Goal: Task Accomplishment & Management: Complete application form

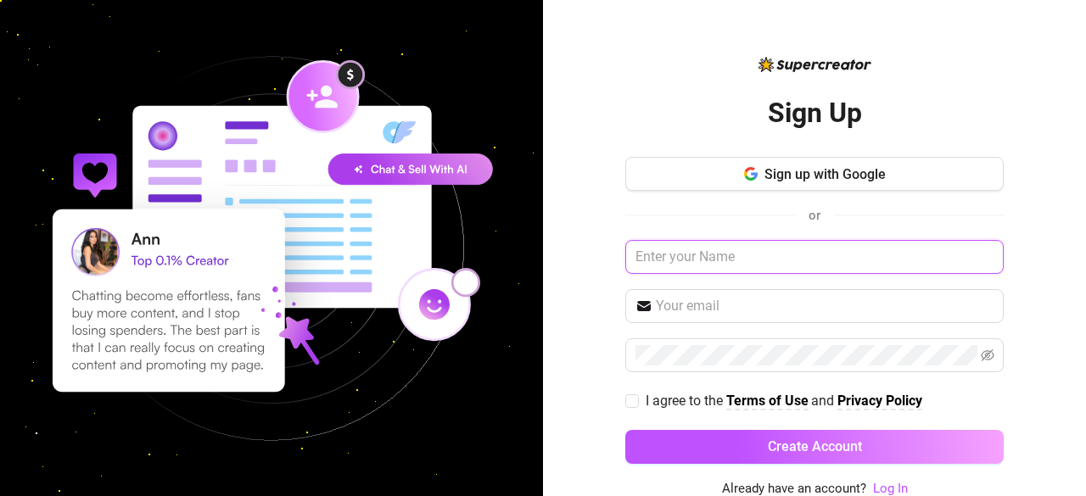
click at [729, 260] on input "text" at bounding box center [814, 257] width 378 height 34
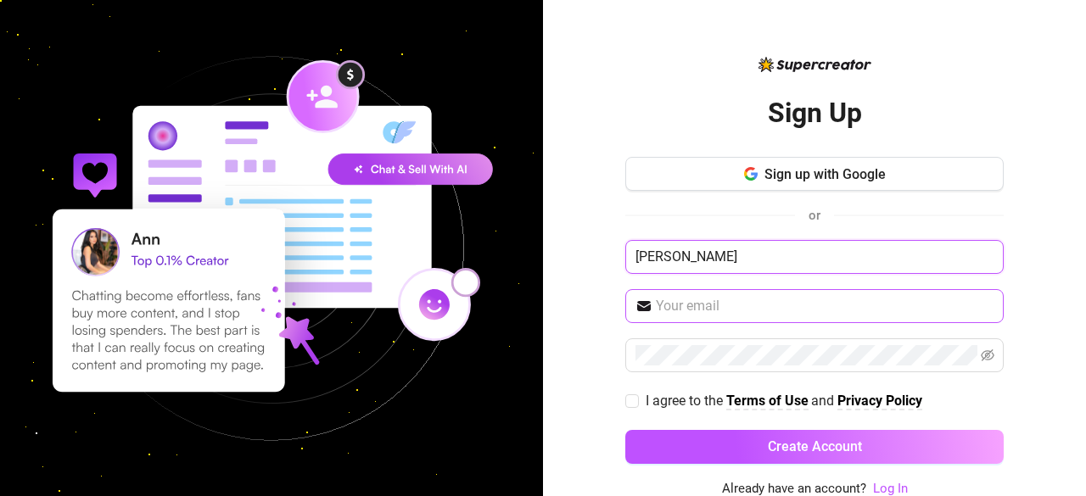
type input "[PERSON_NAME]"
click at [718, 315] on span at bounding box center [814, 306] width 378 height 34
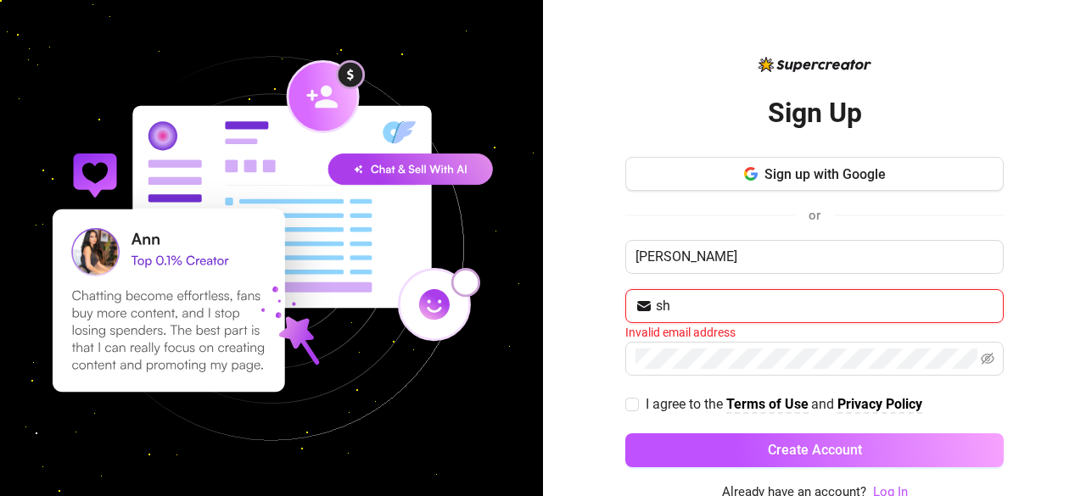
type input "s"
type input "[EMAIL_ADDRESS][DOMAIN_NAME]"
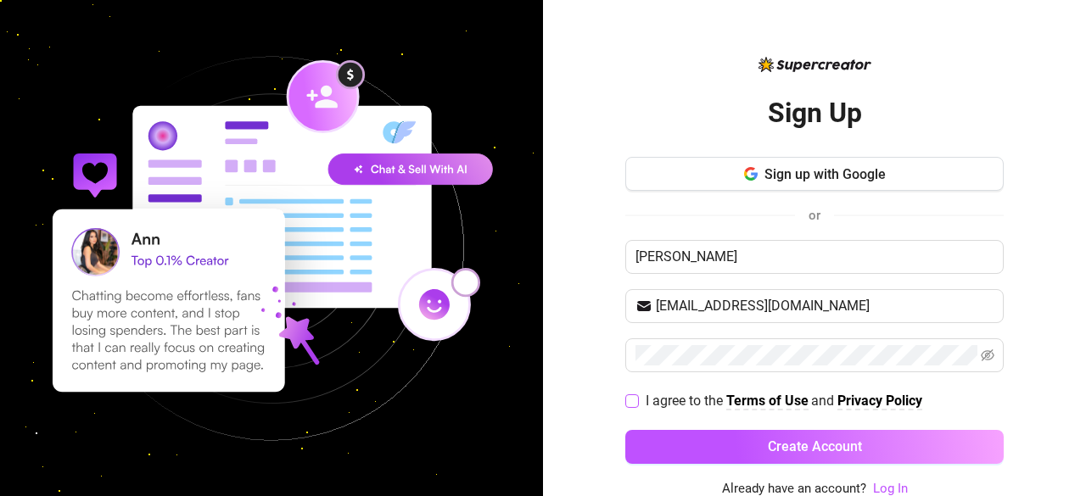
click at [626, 396] on input "I agree to the Terms of Use and Privacy Policy" at bounding box center [631, 400] width 12 height 12
checkbox input "true"
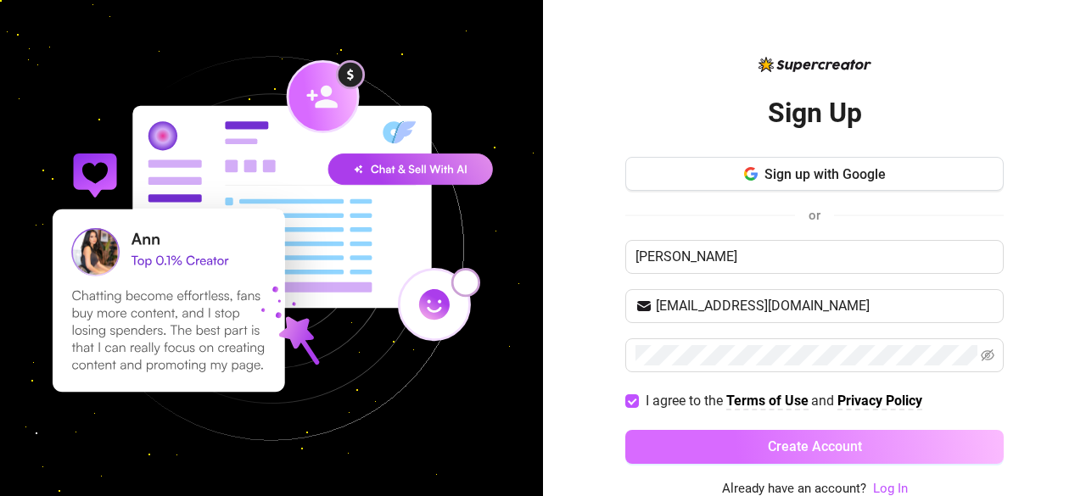
click at [681, 435] on button "Create Account" at bounding box center [814, 447] width 378 height 34
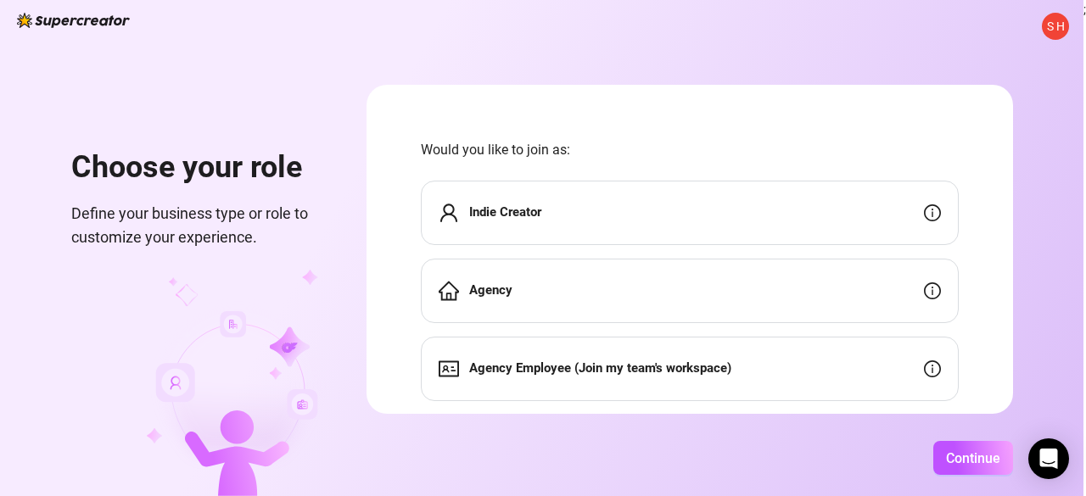
click at [687, 218] on div "Indie Creator" at bounding box center [690, 213] width 538 height 64
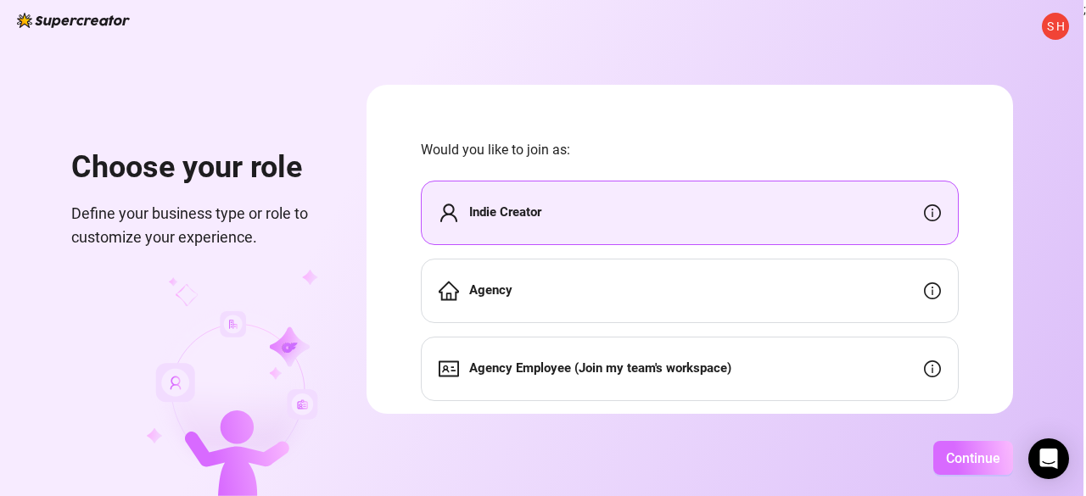
click at [958, 455] on span "Continue" at bounding box center [973, 458] width 54 height 16
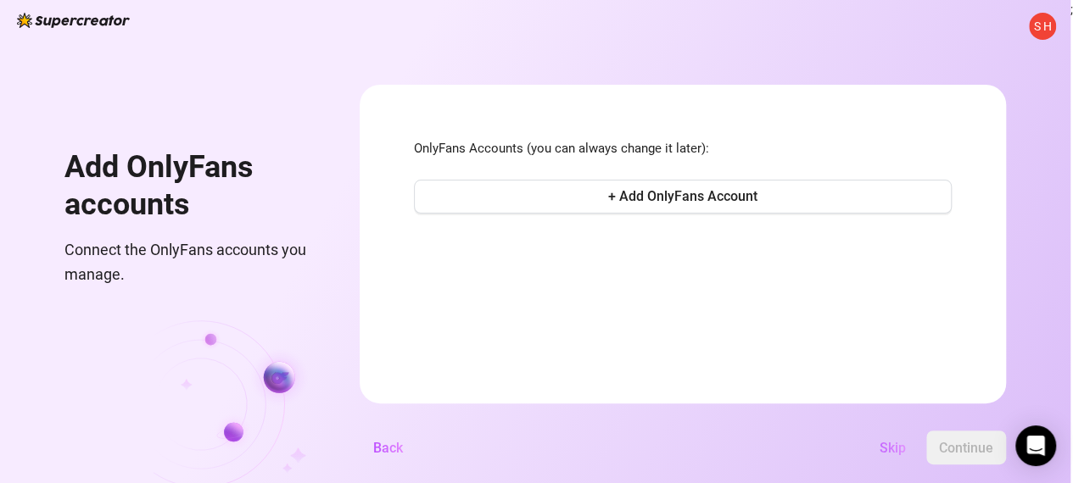
click at [899, 452] on span "Skip" at bounding box center [892, 448] width 26 height 16
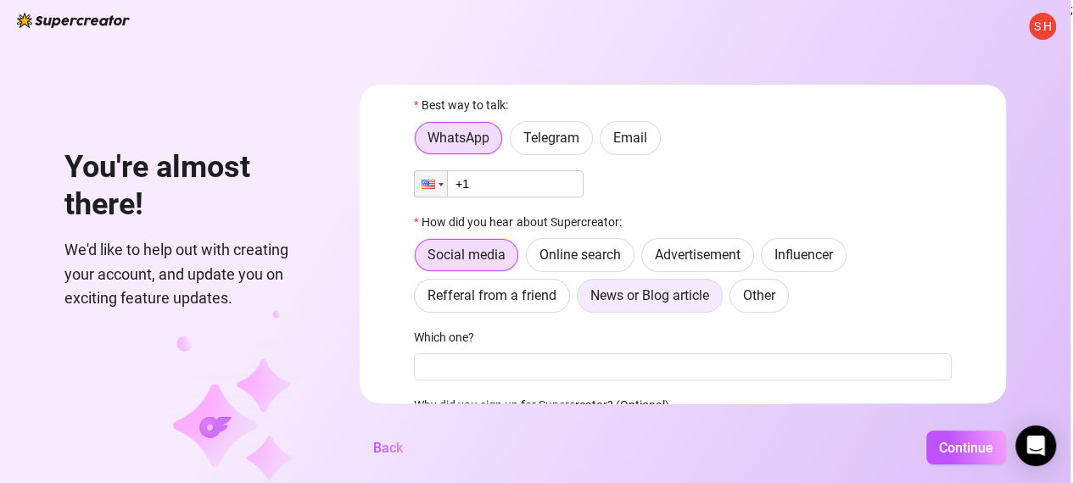
scroll to position [44, 0]
click at [648, 126] on label "Email" at bounding box center [630, 137] width 61 height 34
click at [605, 142] on input "Email" at bounding box center [605, 142] width 0 height 0
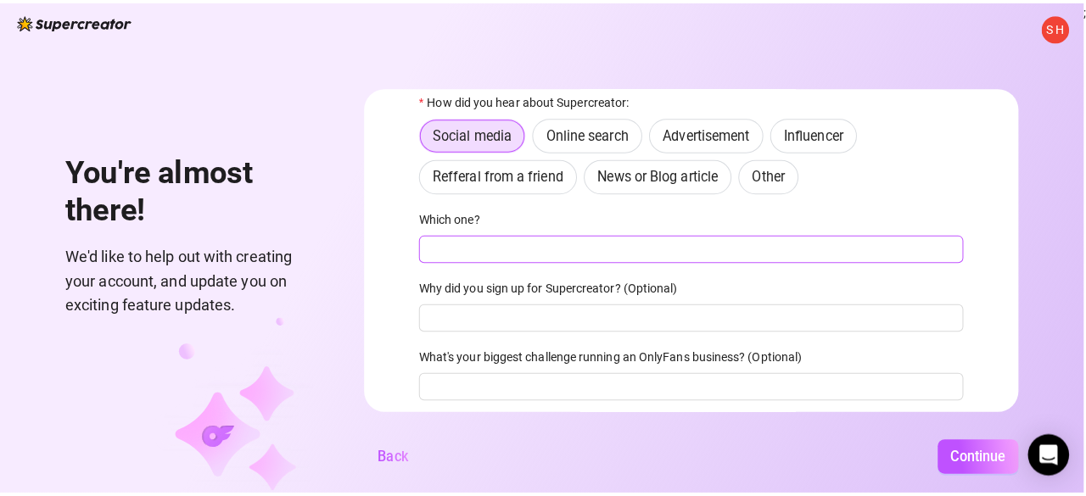
scroll to position [173, 0]
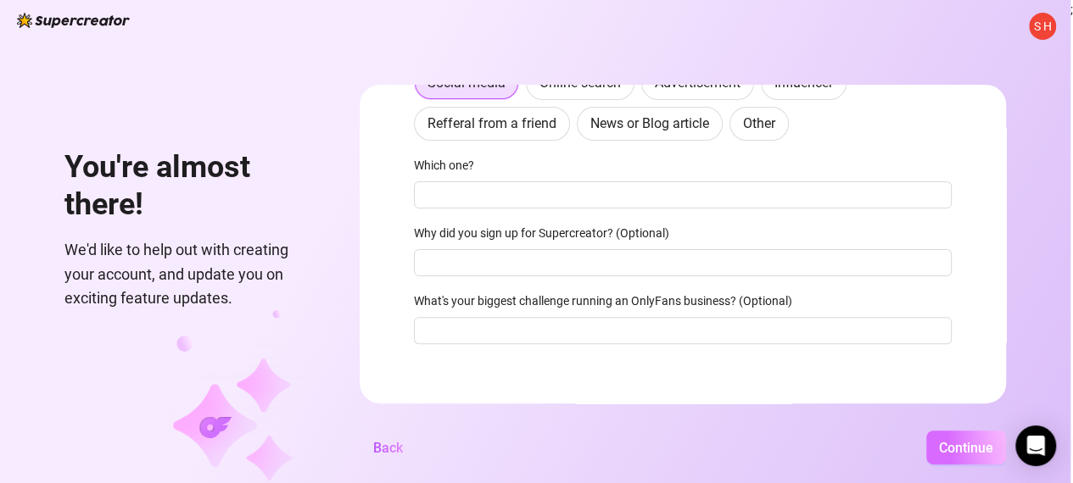
click at [951, 454] on span "Continue" at bounding box center [966, 448] width 54 height 16
